Goal: Task Accomplishment & Management: Manage account settings

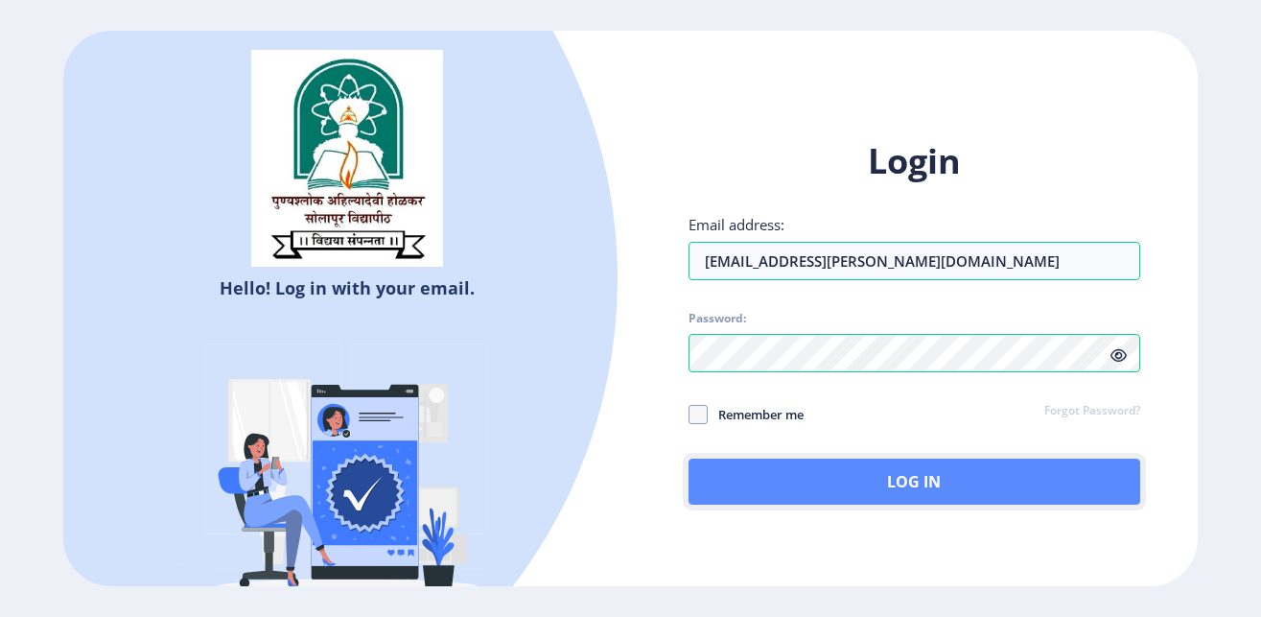
click at [856, 490] on button "Log In" at bounding box center [915, 481] width 453 height 46
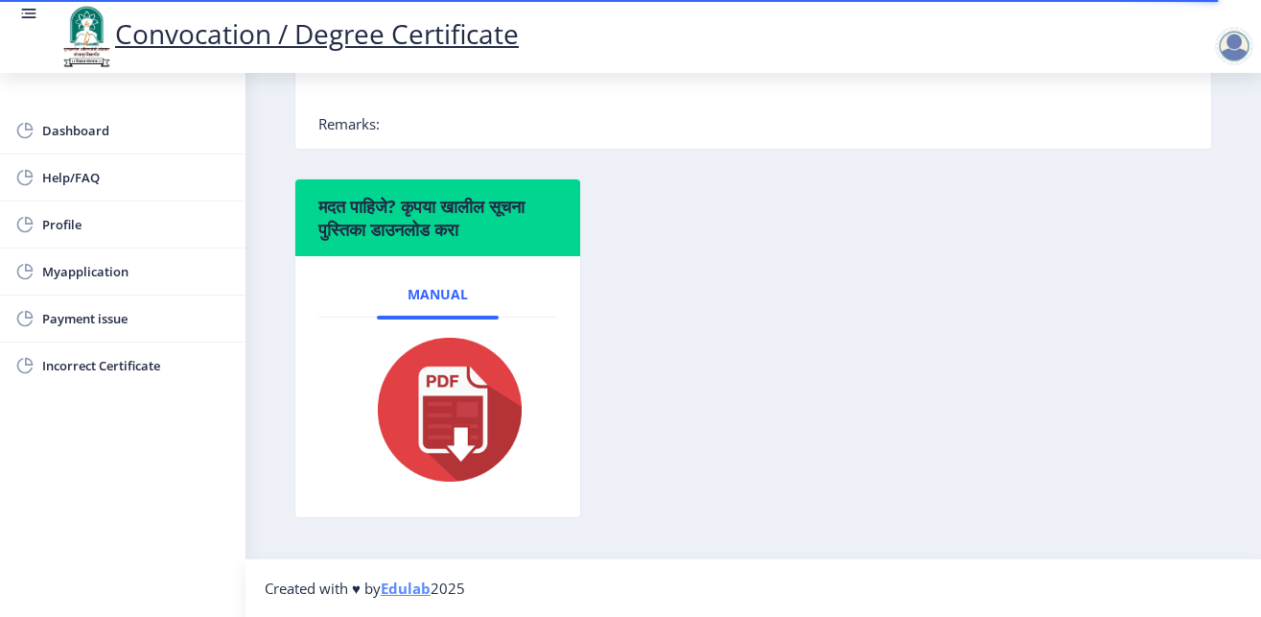
scroll to position [24, 0]
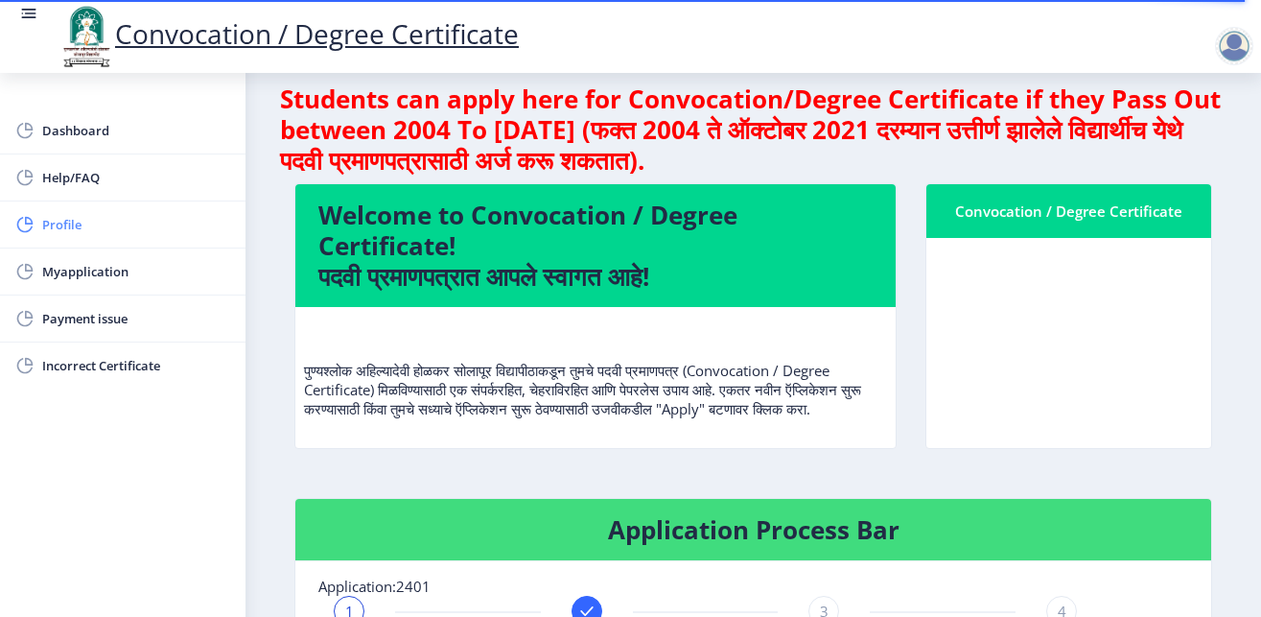
click at [102, 223] on span "Profile" at bounding box center [136, 224] width 188 height 23
select select
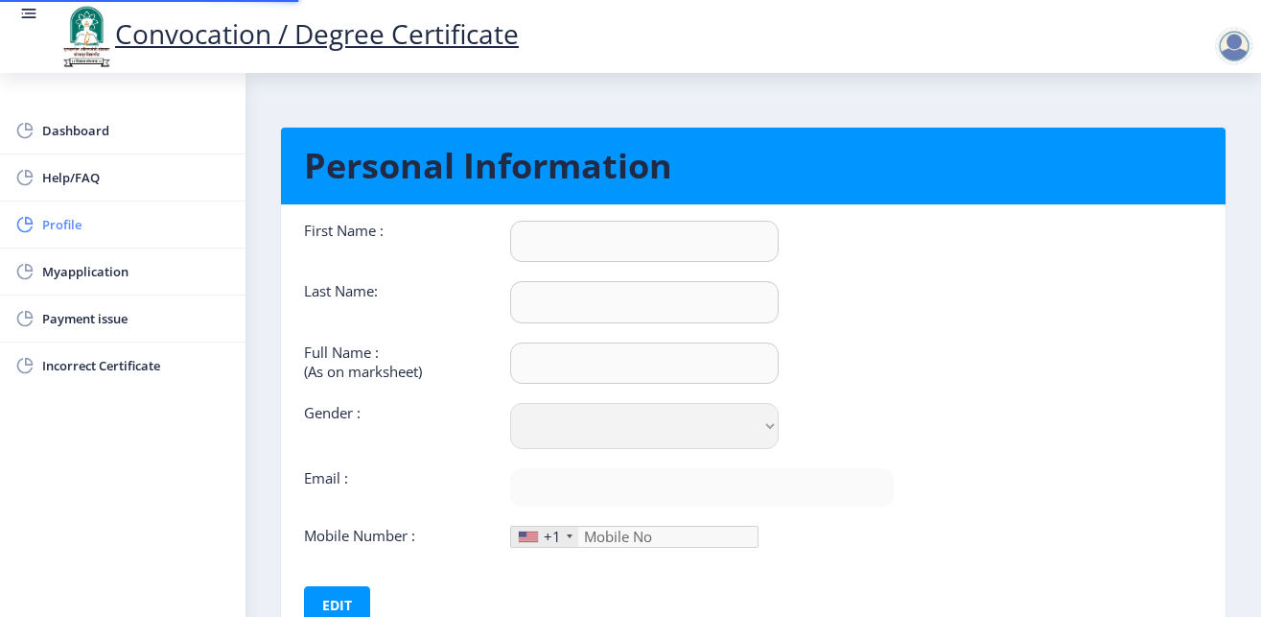
type input "[PERSON_NAME]"
type input "HARAKE"
type input "[PERSON_NAME] MALSIDHAPPA"
select select "[DEMOGRAPHIC_DATA]"
type input "[EMAIL_ADDRESS][PERSON_NAME][DOMAIN_NAME]"
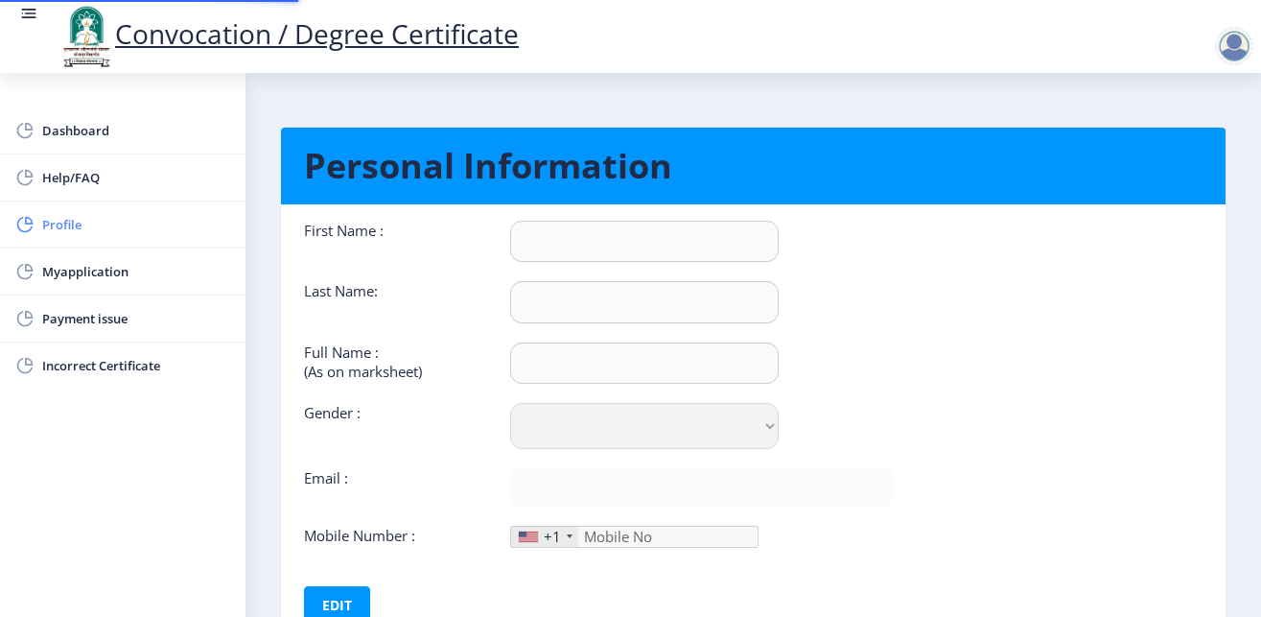
type input "9049614144"
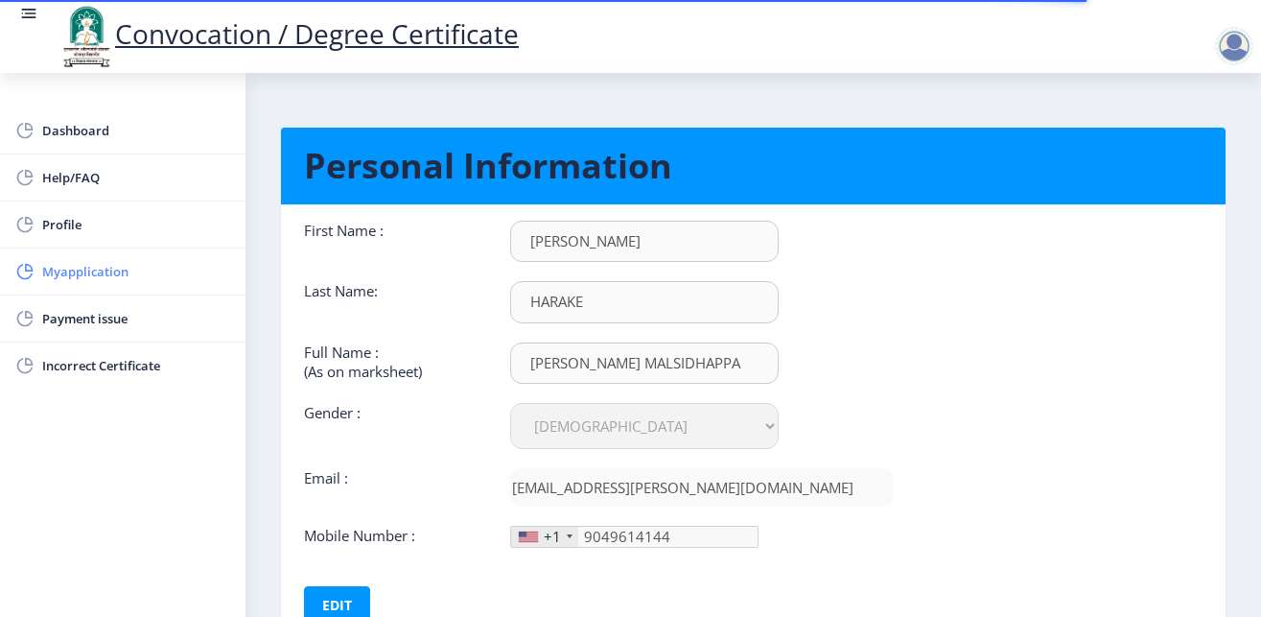
click at [81, 269] on span "Myapplication" at bounding box center [136, 271] width 188 height 23
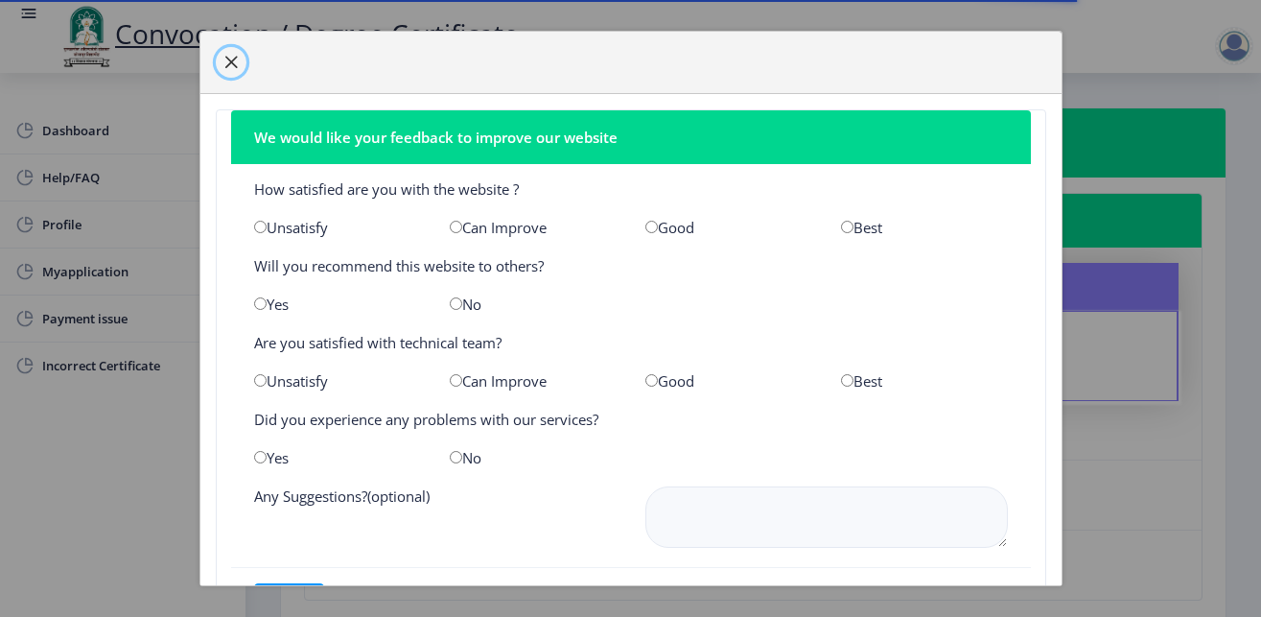
click at [225, 63] on span "button" at bounding box center [230, 62] width 15 height 15
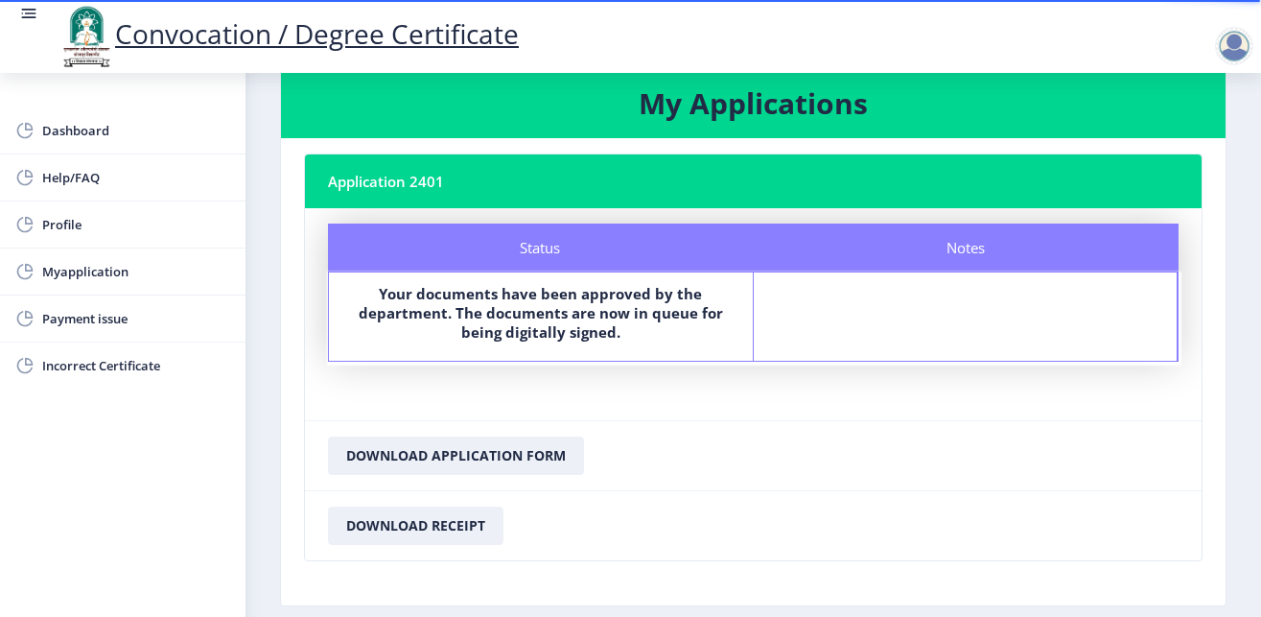
scroll to position [7, 0]
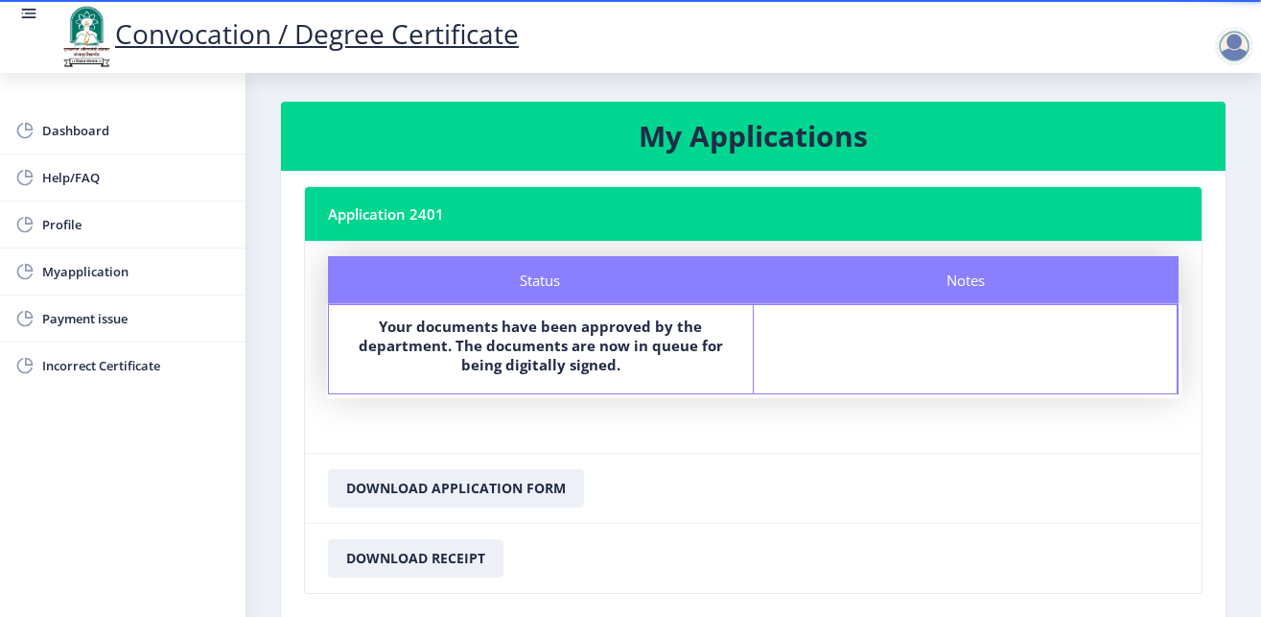
click at [546, 360] on b "Your documents have been approved by the department. The documents are now in q…" at bounding box center [541, 345] width 364 height 58
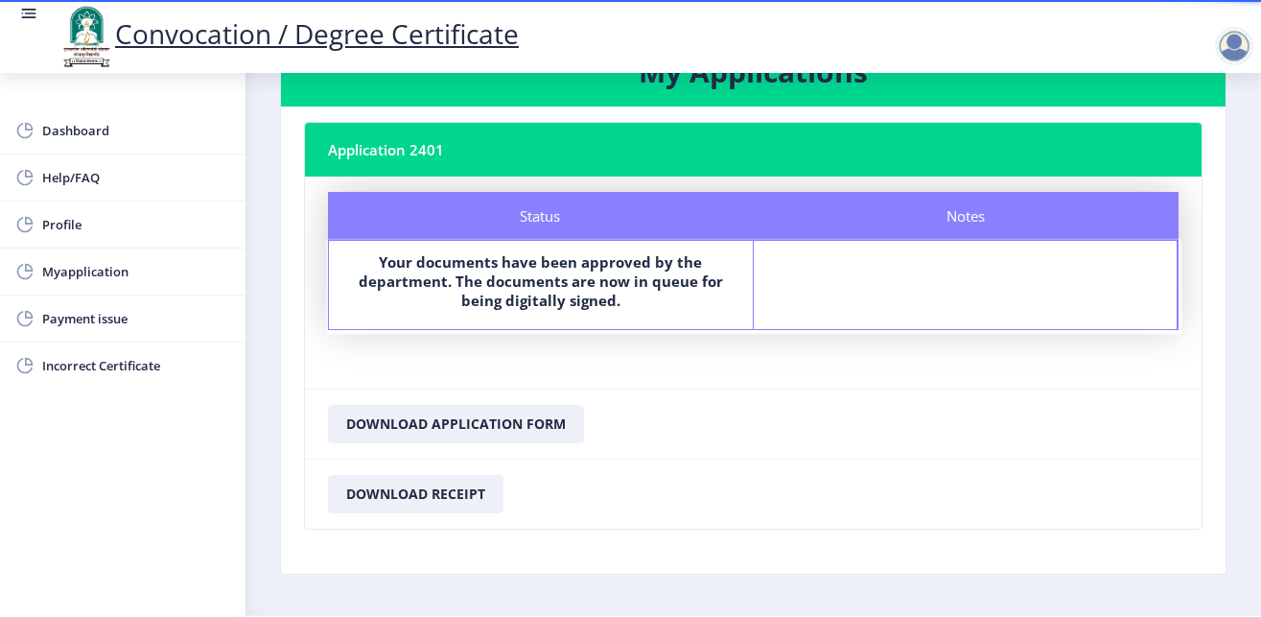
scroll to position [128, 0]
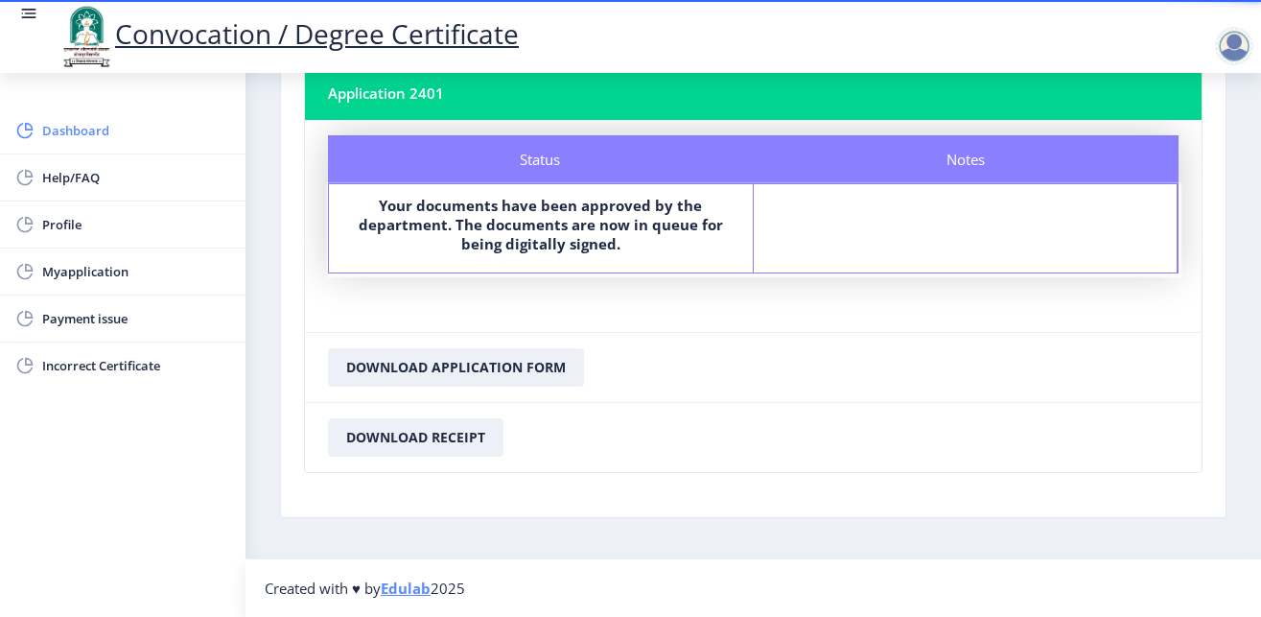
click at [126, 138] on span "Dashboard" at bounding box center [136, 130] width 188 height 23
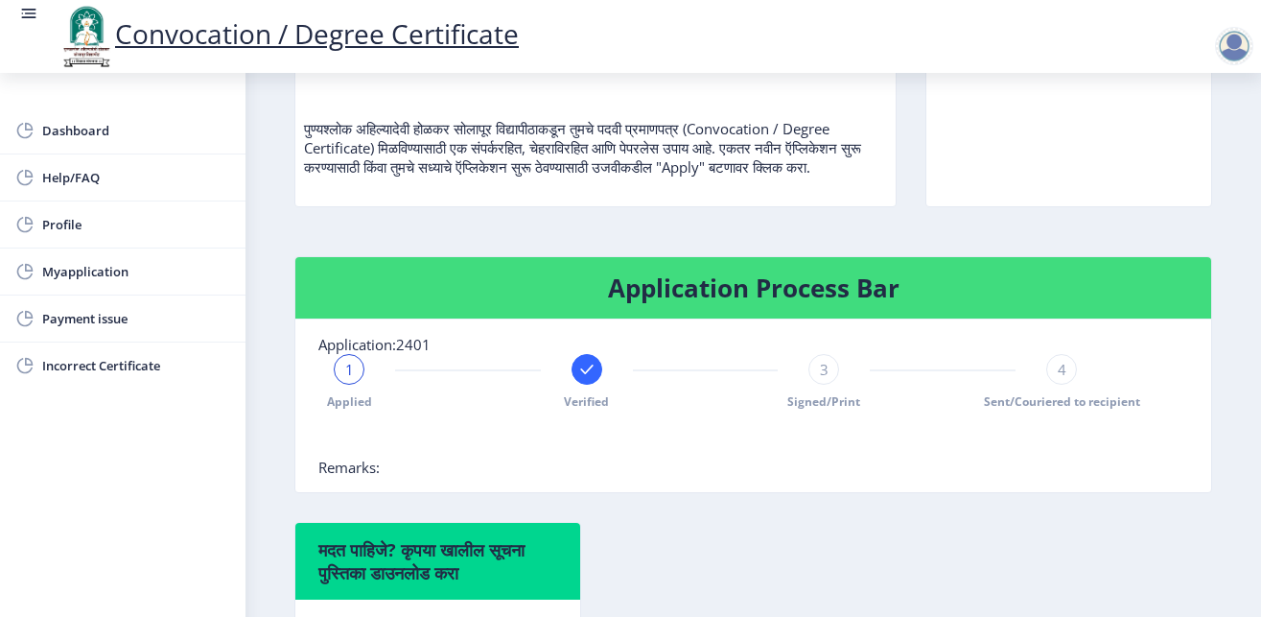
scroll to position [299, 0]
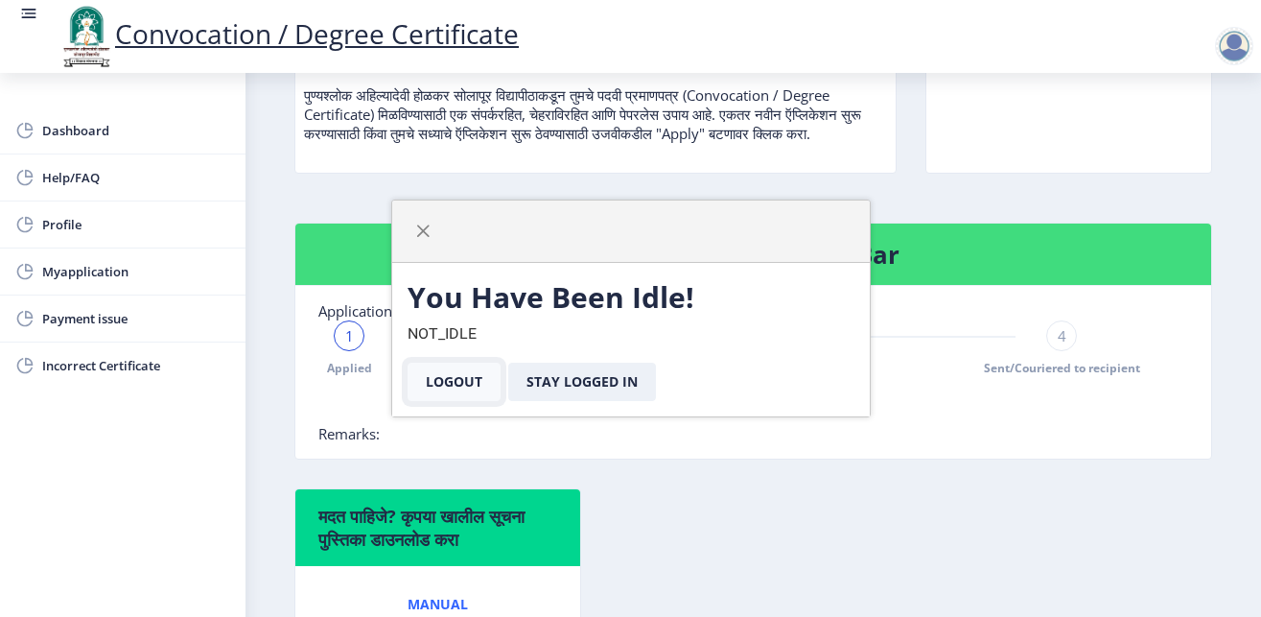
click at [446, 373] on button "Logout" at bounding box center [454, 381] width 93 height 38
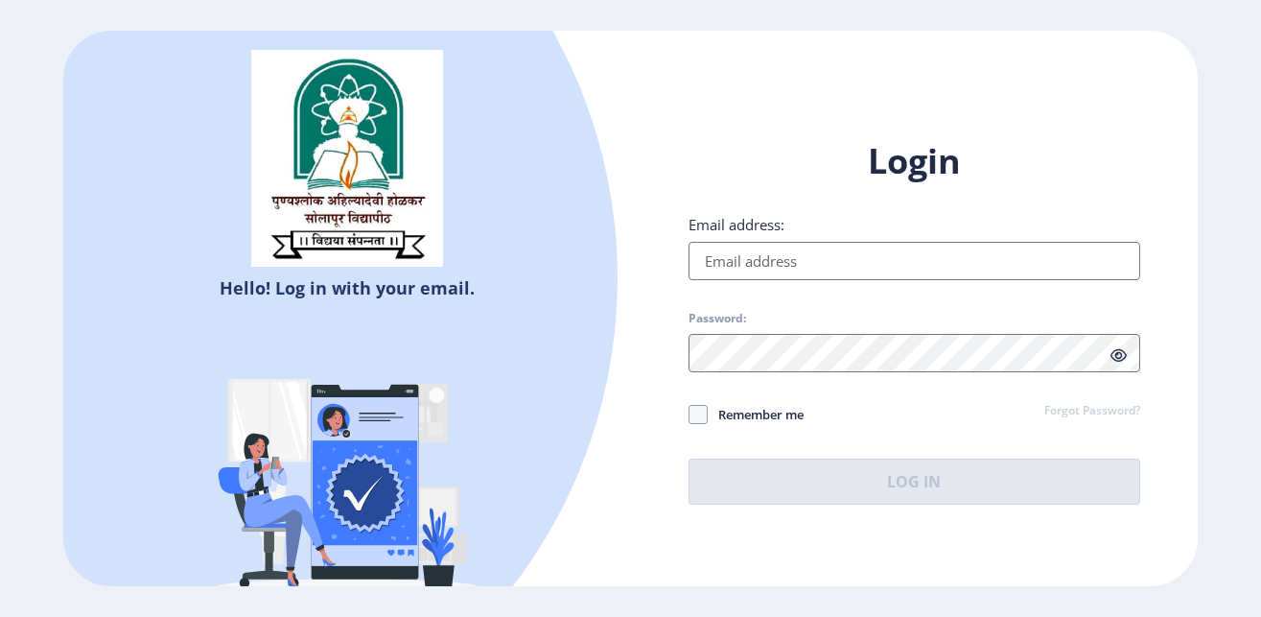
type input "[EMAIL_ADDRESS][PERSON_NAME][DOMAIN_NAME]"
